Goal: Transaction & Acquisition: Register for event/course

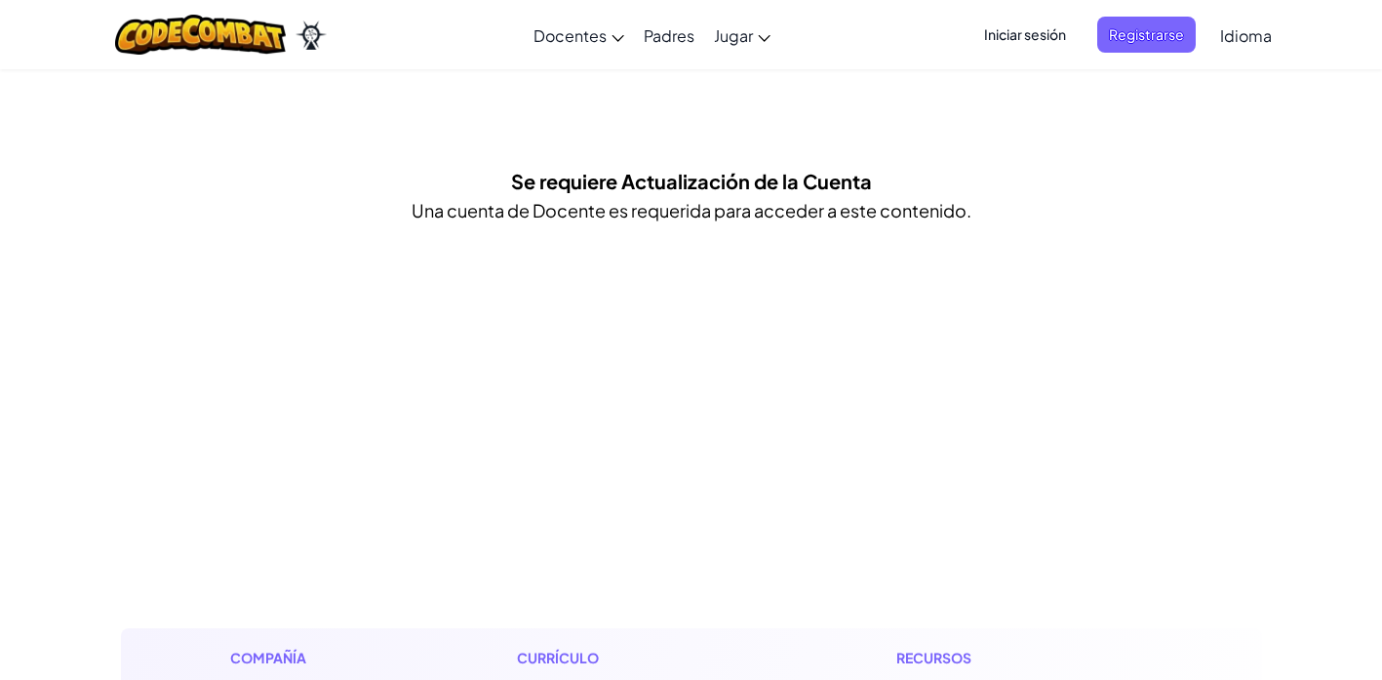
click at [804, 170] on h5 "Se requiere Actualización de la Cuenta" at bounding box center [691, 181] width 361 height 30
click at [1115, 39] on span "Registrarse" at bounding box center [1146, 35] width 99 height 36
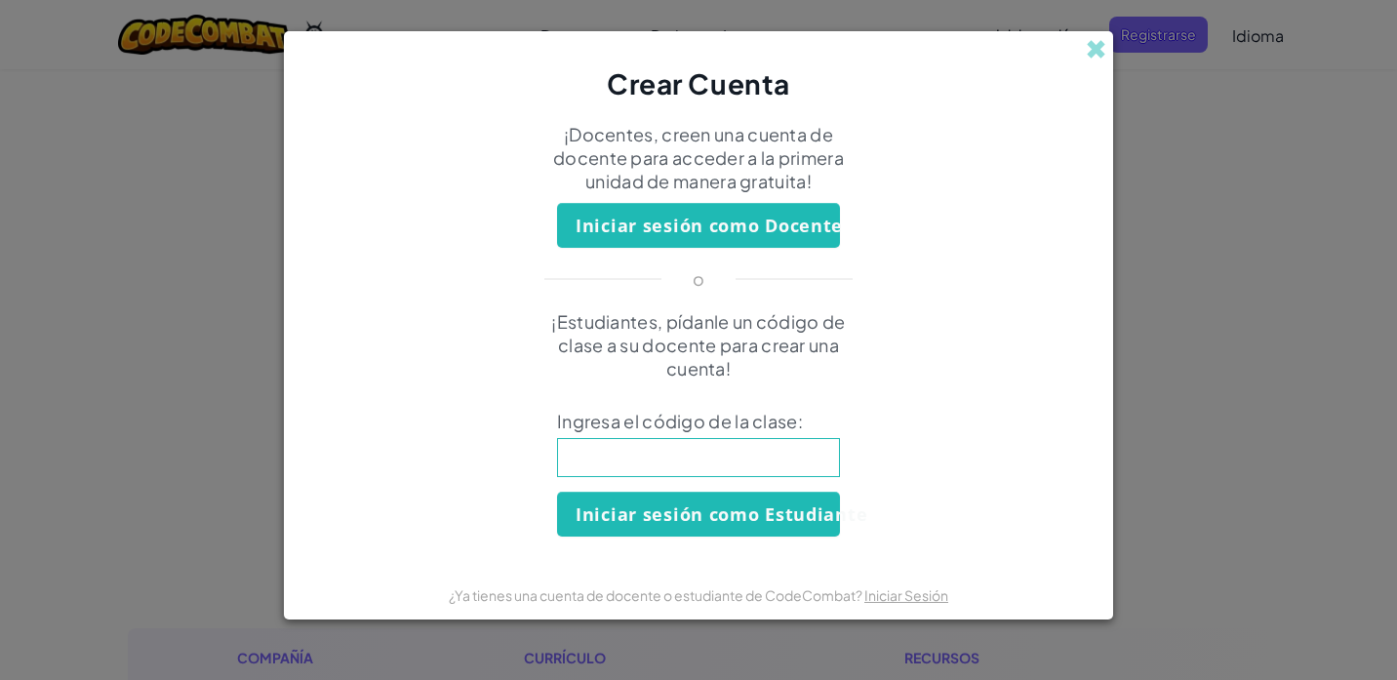
click at [741, 460] on input at bounding box center [698, 457] width 283 height 39
type input "stophairleg"
click at [728, 498] on button "Iniciar sesión como Estudiante" at bounding box center [698, 514] width 283 height 45
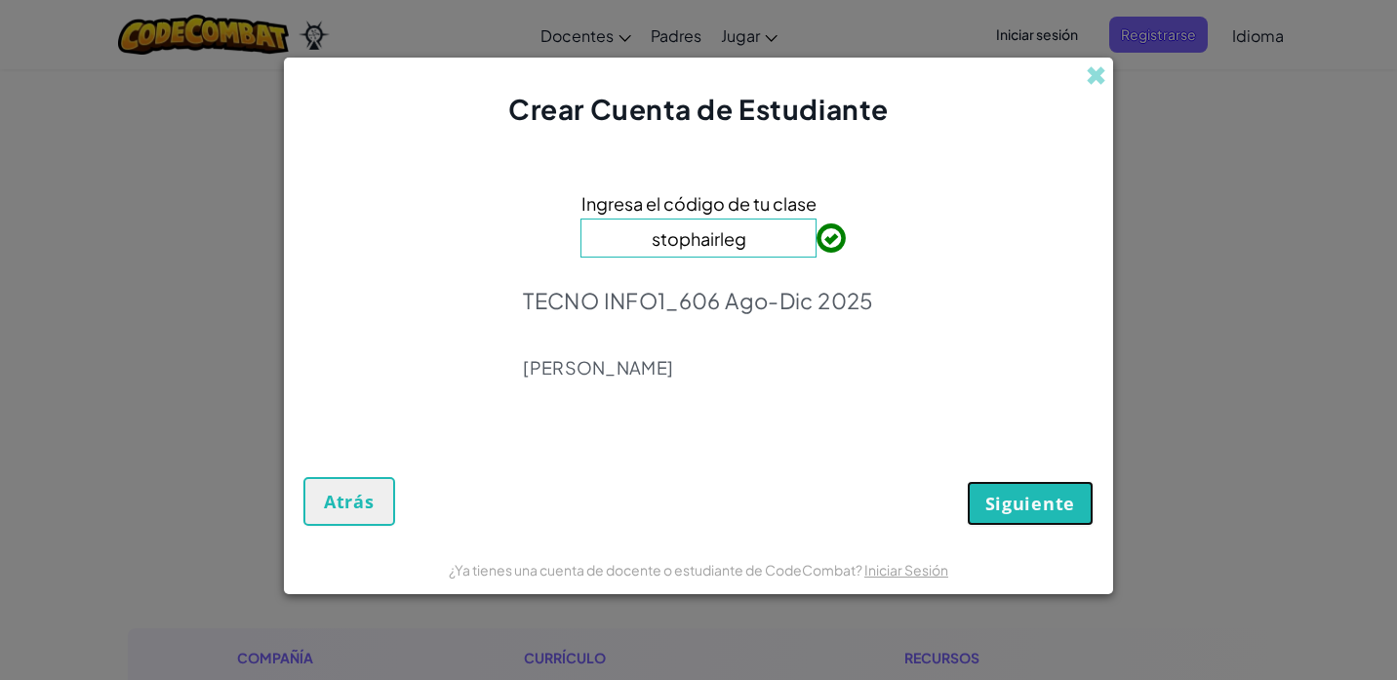
click at [1029, 504] on span "Siguiente" at bounding box center [1030, 503] width 90 height 23
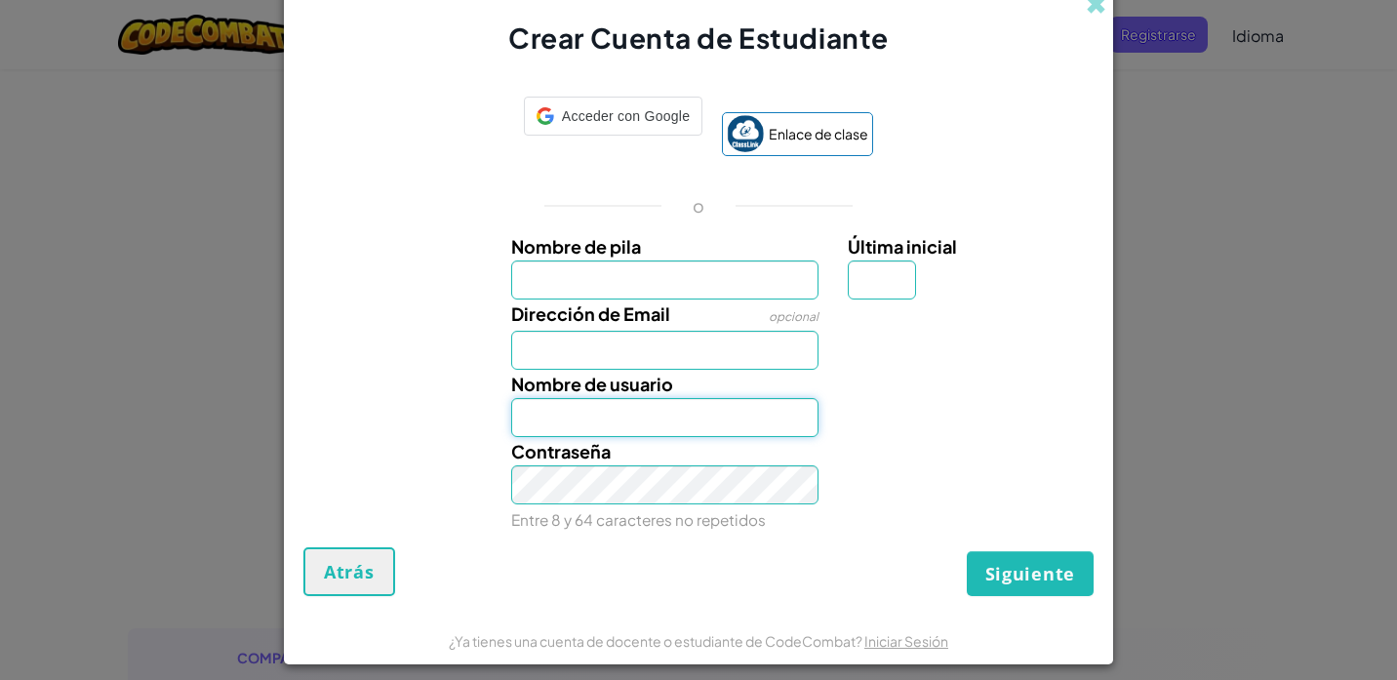
type input "[EMAIL_ADDRESS][DOMAIN_NAME]"
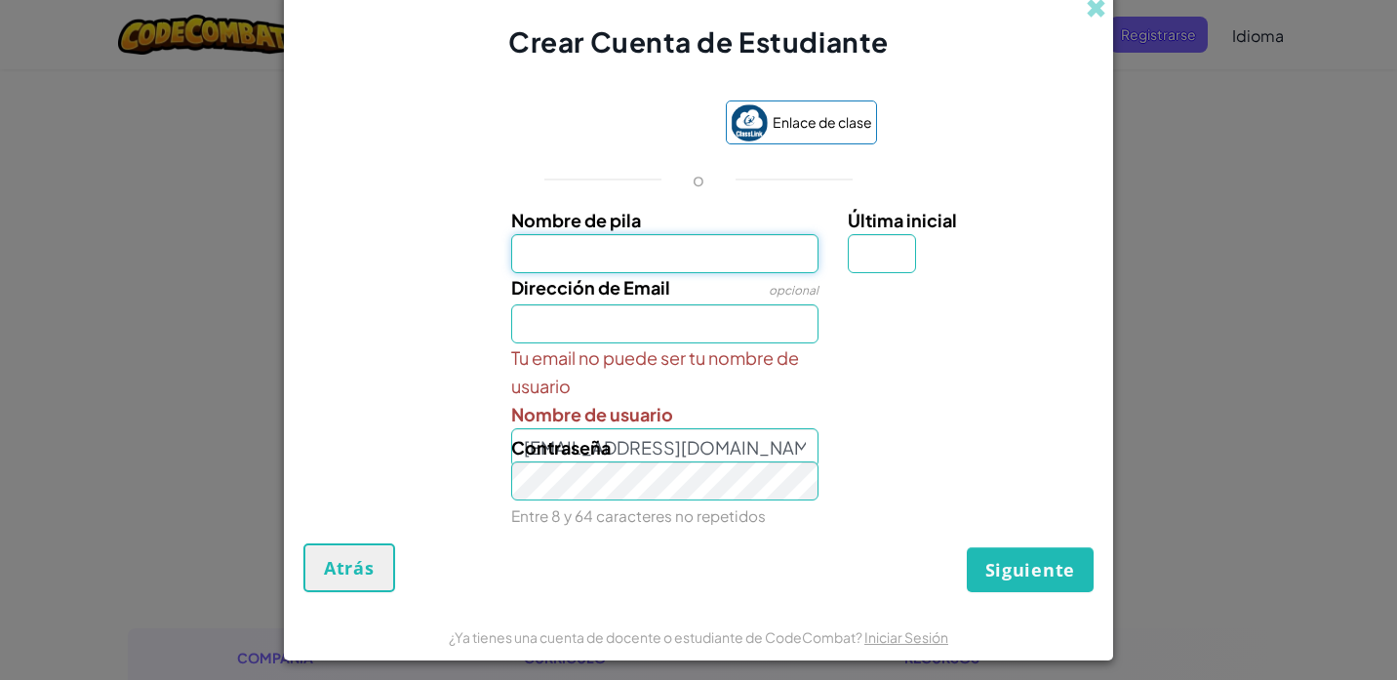
click at [749, 251] on input "Nombre de pila" at bounding box center [665, 253] width 308 height 39
type input "[PERSON_NAME]"
click at [714, 310] on input "Dirección de Email" at bounding box center [665, 323] width 308 height 39
type input "[EMAIL_ADDRESS][DOMAIN_NAME]"
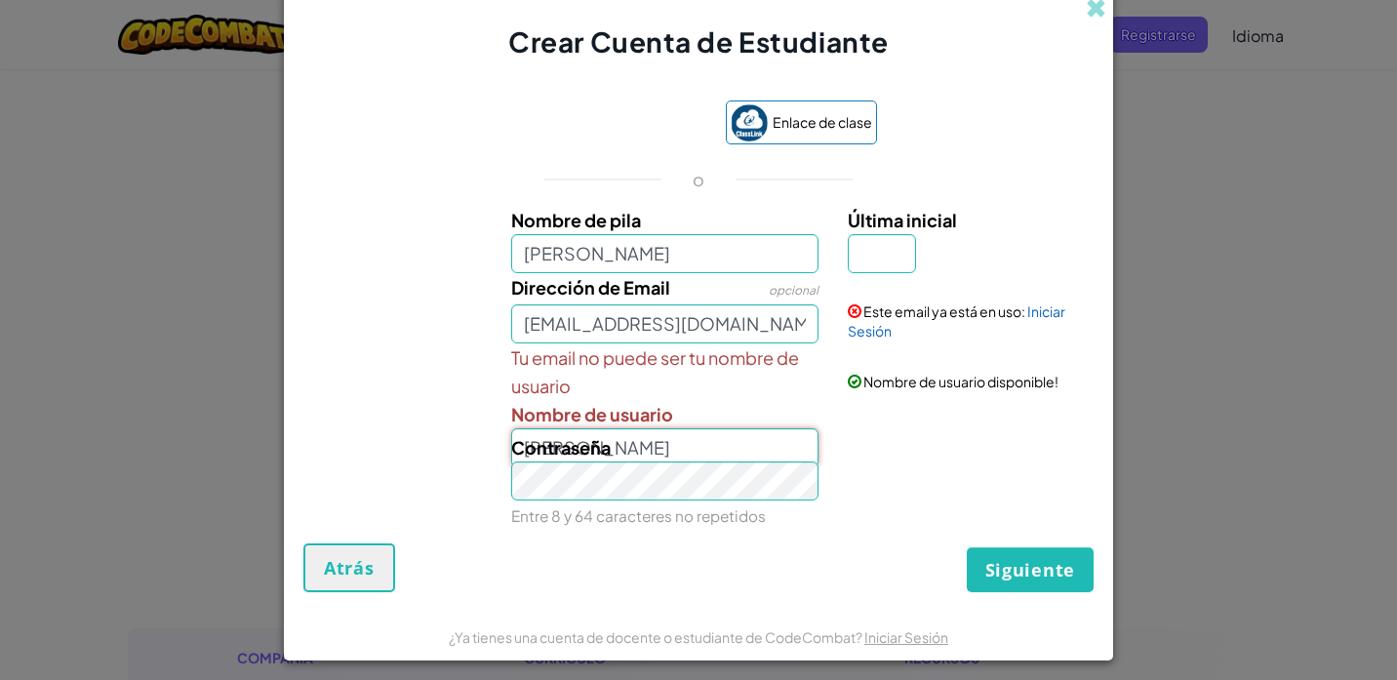
click at [663, 432] on input "[PERSON_NAME]" at bounding box center [665, 447] width 308 height 39
click at [989, 464] on div "Contraseña Entre 8 y 64 caracteres no repetidos" at bounding box center [699, 481] width 810 height 97
drag, startPoint x: 582, startPoint y: 440, endPoint x: 474, endPoint y: 487, distance: 118.0
click at [474, 487] on div "Contraseña Entre 8 y 64 caracteres no repetidos" at bounding box center [699, 481] width 810 height 97
click at [475, 488] on div "Contraseña Entre 8 y 64 caracteres no repetidos" at bounding box center [699, 481] width 810 height 97
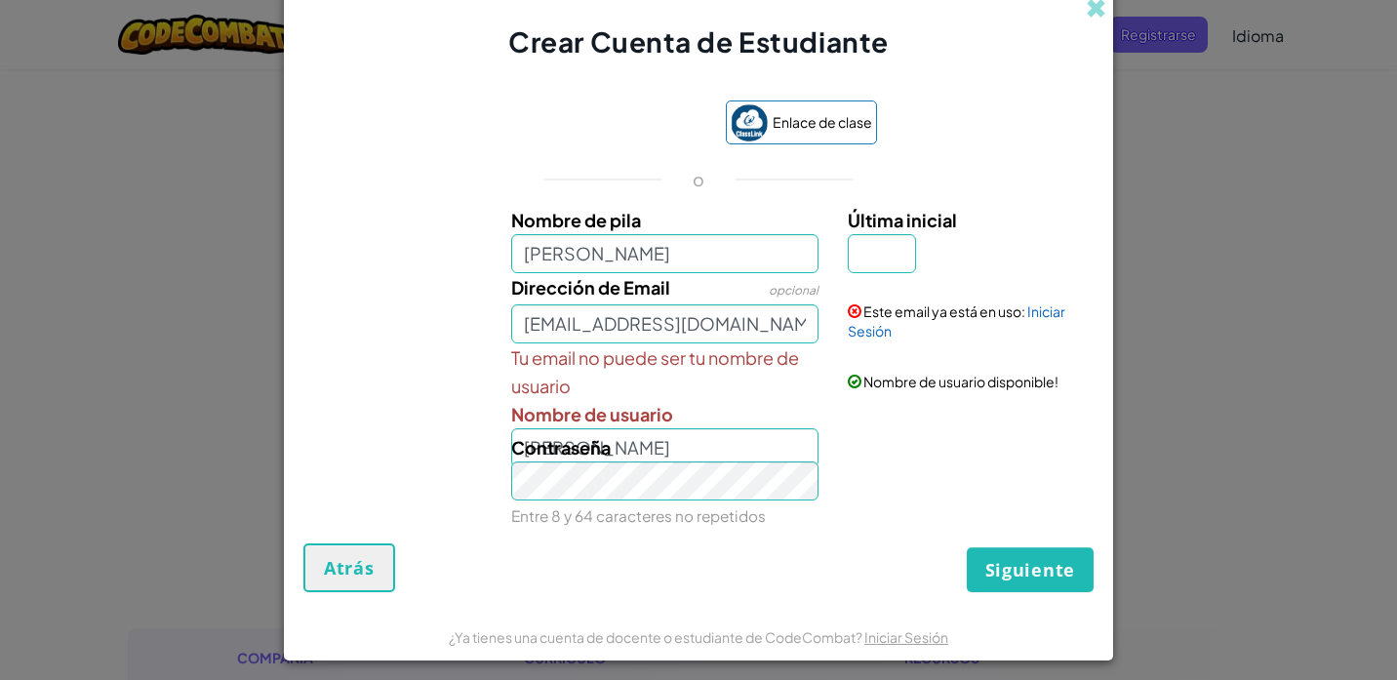
click at [699, 455] on div "Contraseña Entre 8 y 64 caracteres no repetidos" at bounding box center [664, 481] width 337 height 97
click at [699, 444] on div "Contraseña Entre 8 y 64 caracteres no repetidos" at bounding box center [664, 481] width 337 height 97
drag, startPoint x: 602, startPoint y: 438, endPoint x: 921, endPoint y: 430, distance: 319.1
click at [921, 430] on div "Nombre de pila [PERSON_NAME] Última inicial Dirección de Email opcional [EMAIL_…" at bounding box center [698, 365] width 780 height 319
click at [921, 430] on div "Tu email no puede ser tu nombre de usuario Nombre de usuario [PERSON_NAME] Nomb…" at bounding box center [699, 405] width 810 height 124
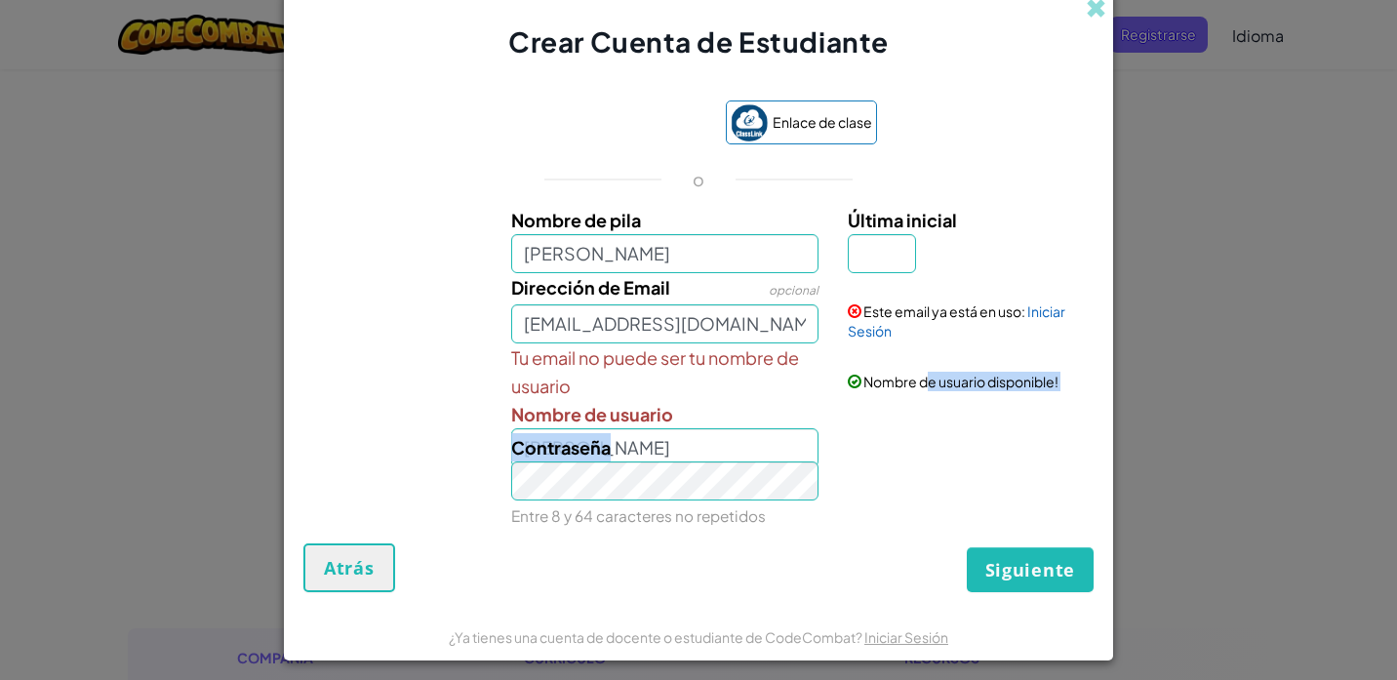
click at [919, 414] on div "Tu email no puede ser tu nombre de usuario Nombre de usuario [PERSON_NAME] Nomb…" at bounding box center [699, 405] width 810 height 124
click at [876, 247] on input "Última inicial" at bounding box center [882, 253] width 68 height 39
type input "G"
type input "[PERSON_NAME]"
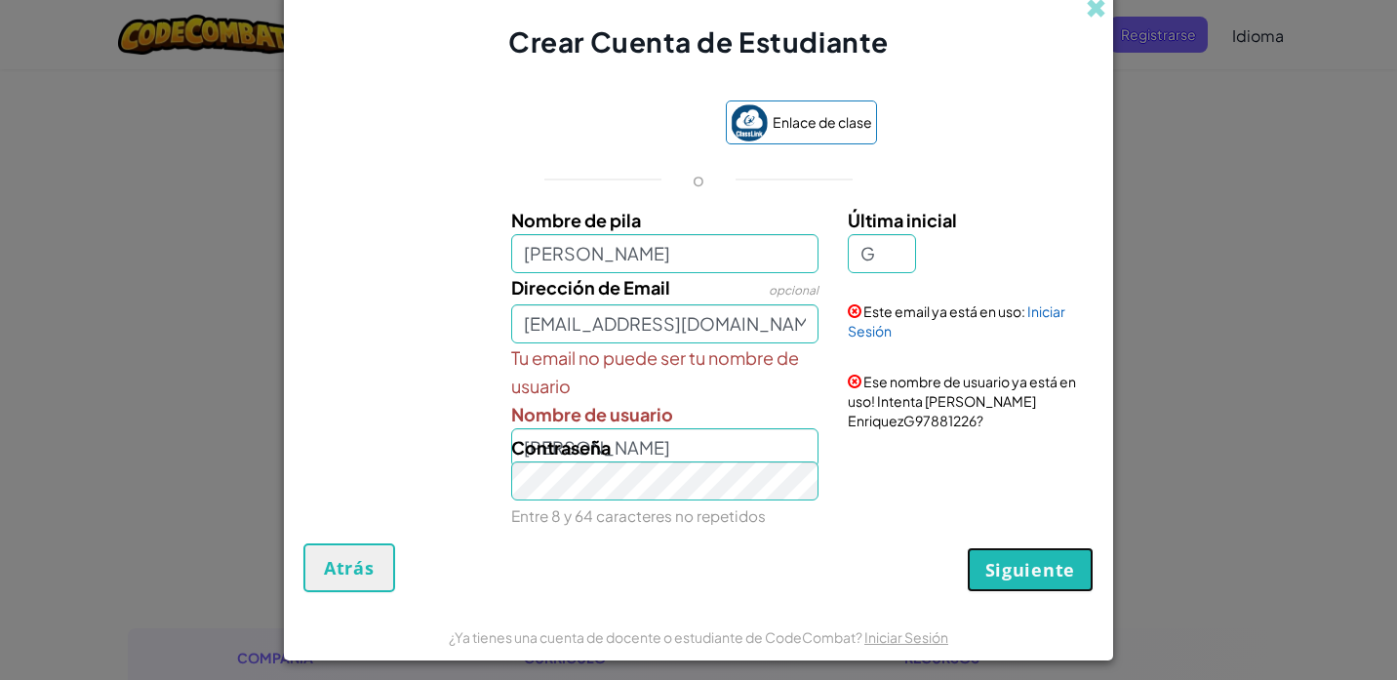
click at [1013, 569] on span "Siguiente" at bounding box center [1030, 569] width 90 height 23
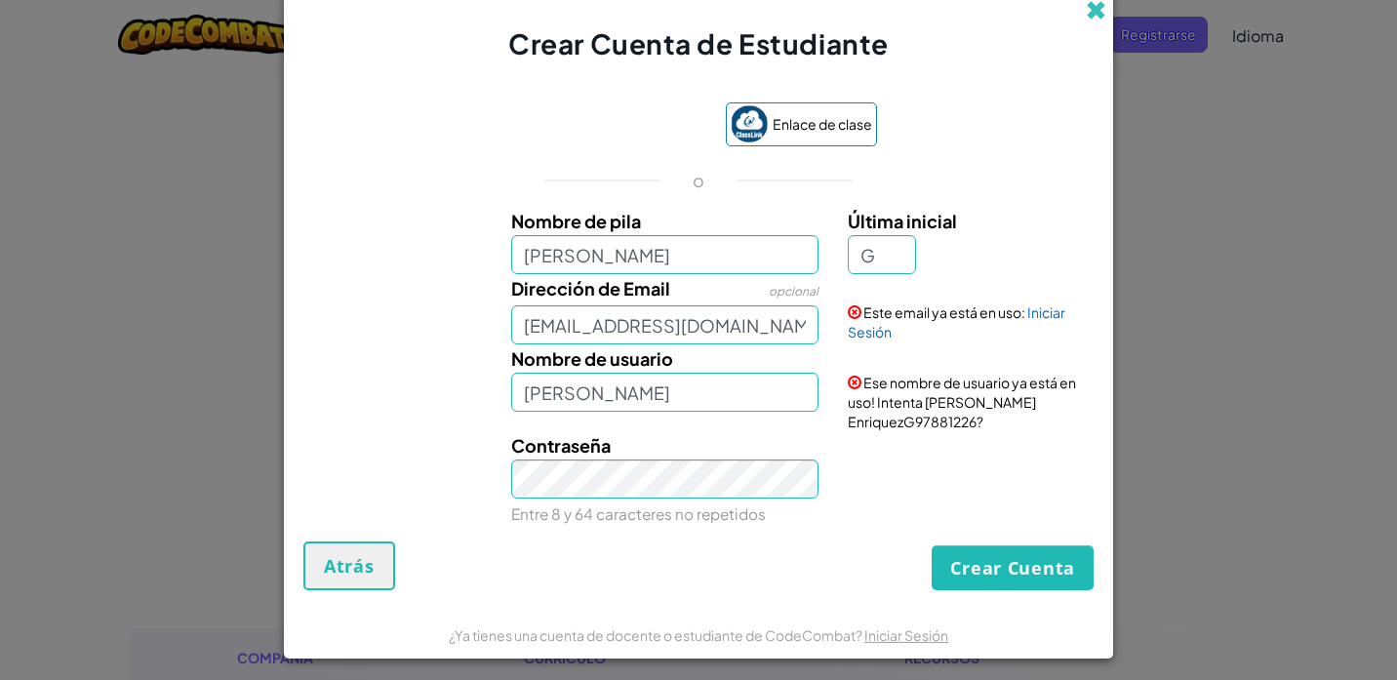
click at [1086, 16] on span at bounding box center [1096, 10] width 20 height 20
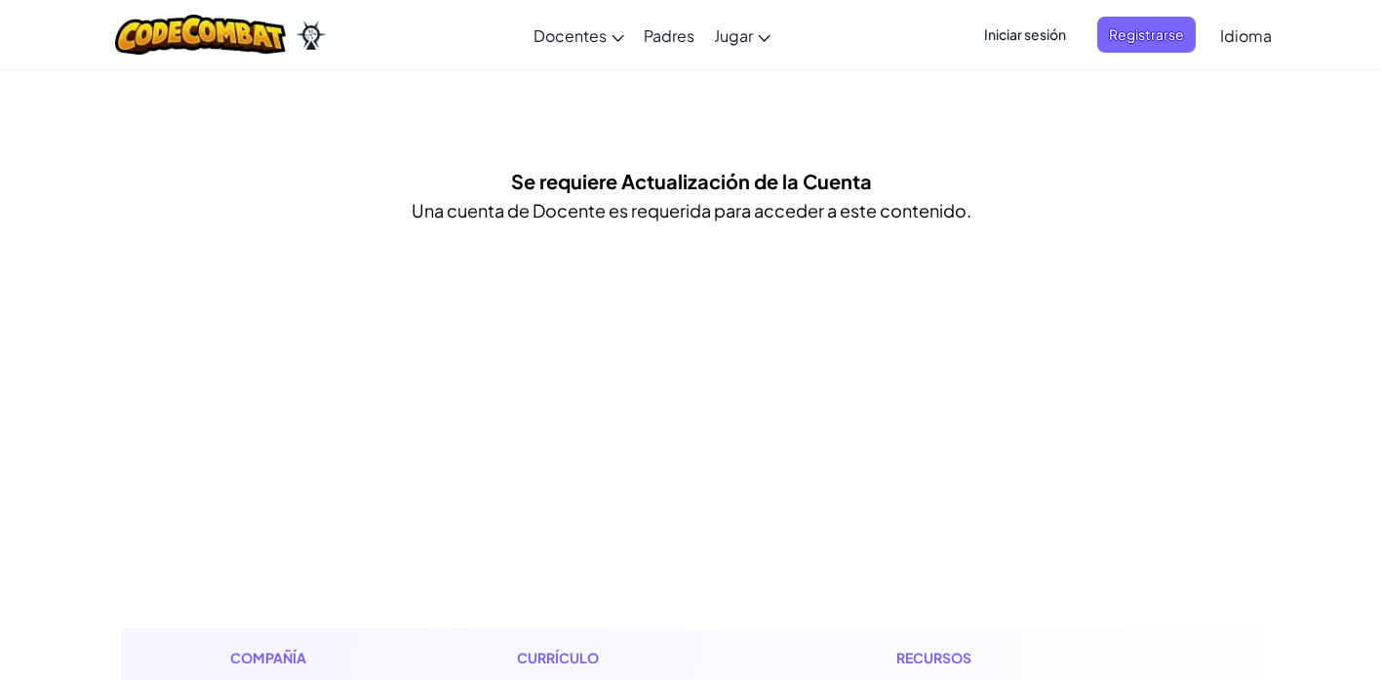
click at [1047, 30] on span "Iniciar sesión" at bounding box center [1024, 35] width 105 height 36
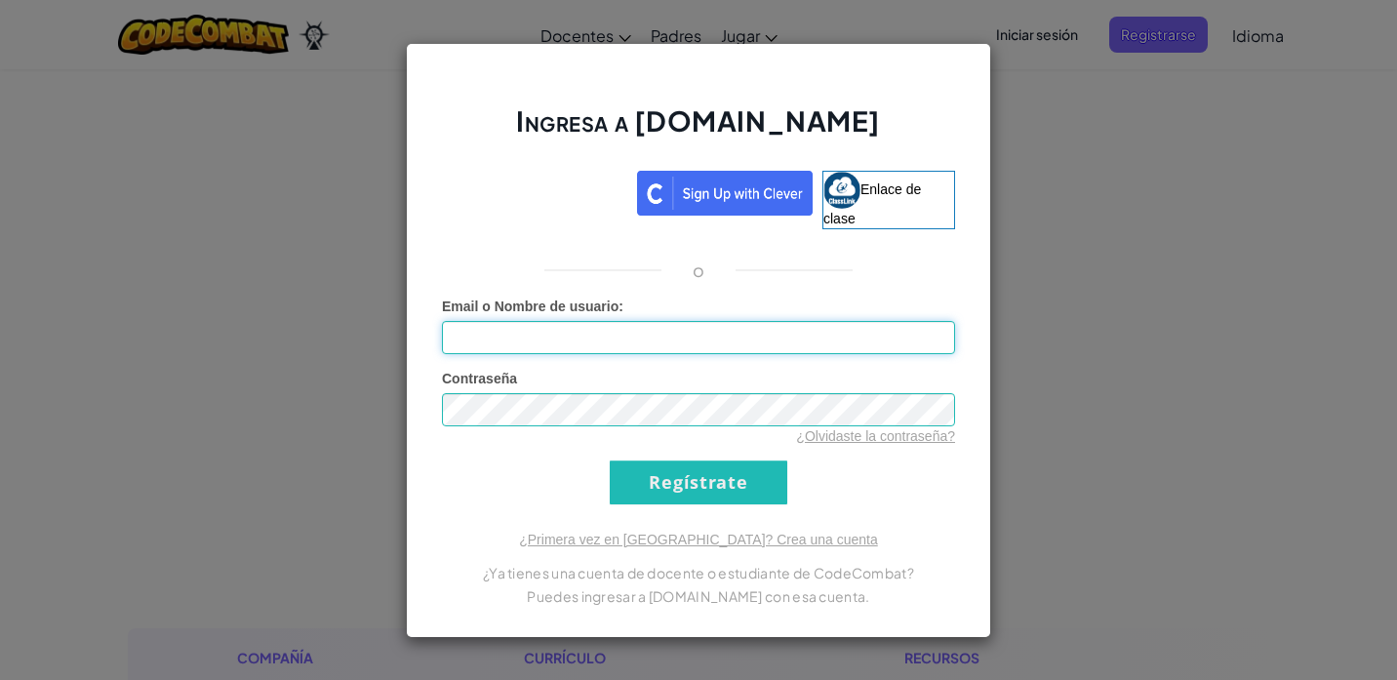
type input "[EMAIL_ADDRESS][DOMAIN_NAME]"
click at [725, 483] on input "Regístrate" at bounding box center [699, 482] width 178 height 44
